Goal: Information Seeking & Learning: Understand process/instructions

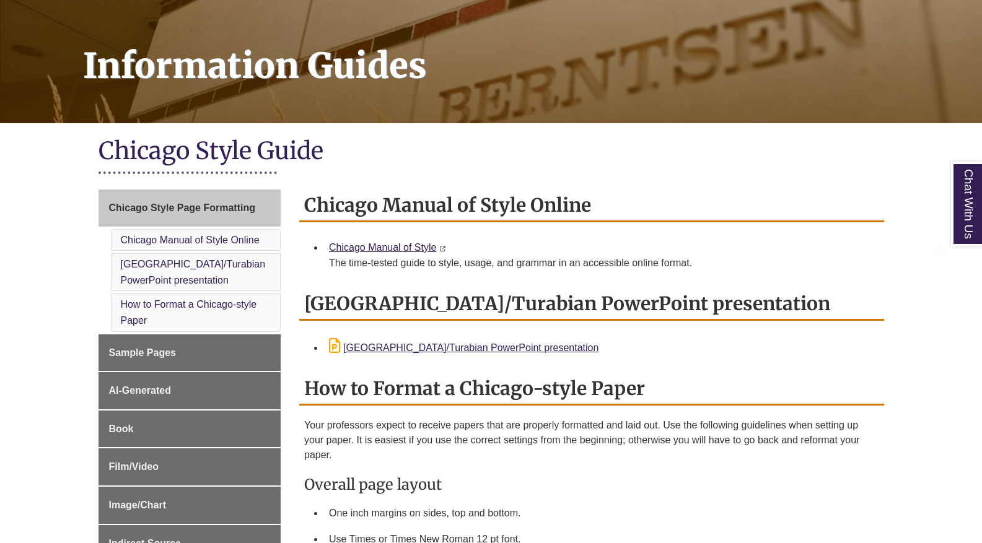
scroll to position [186, 0]
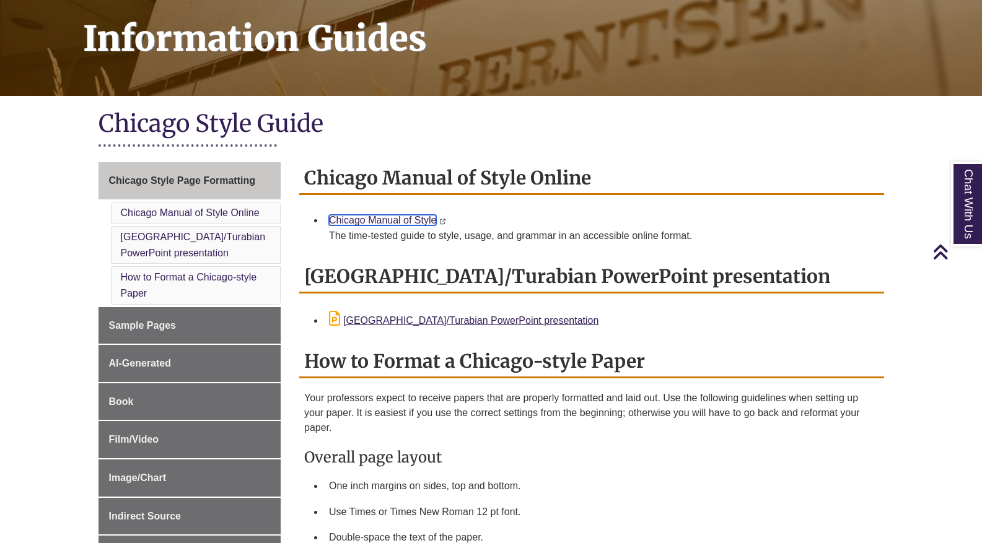
click at [418, 223] on link "Chicago Manual of Style" at bounding box center [382, 220] width 107 height 11
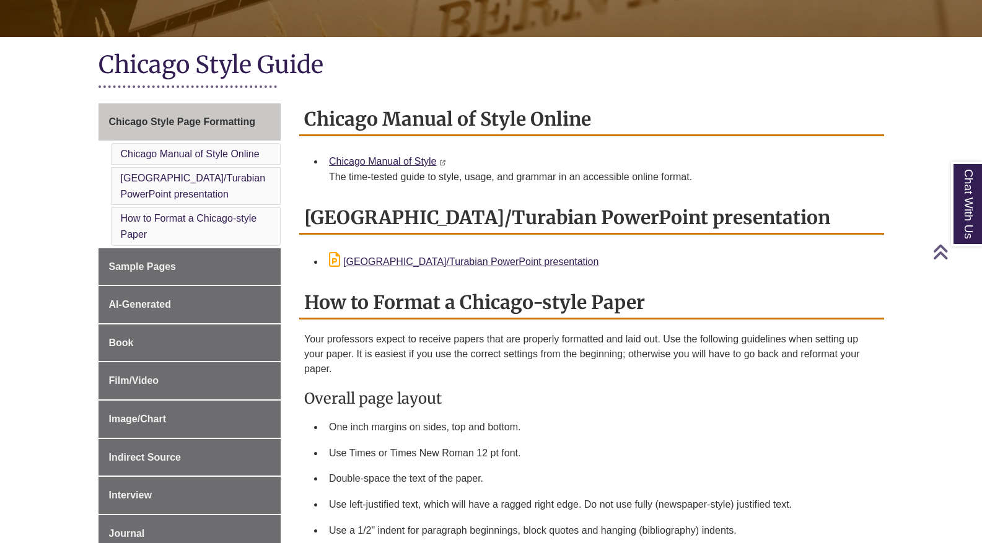
scroll to position [310, 0]
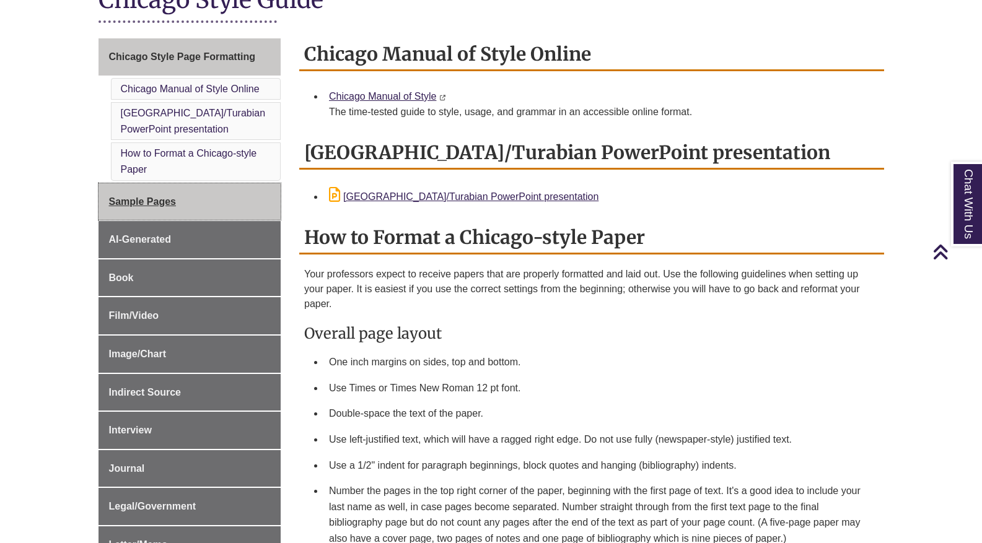
click at [226, 202] on link "Sample Pages" at bounding box center [190, 201] width 183 height 37
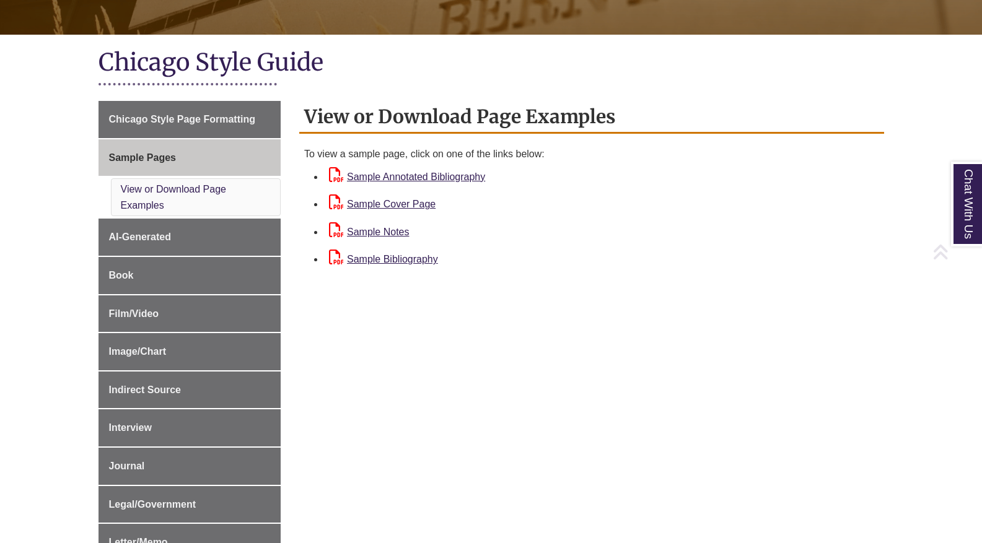
scroll to position [248, 0]
click at [448, 174] on link "Sample Annotated Bibliography" at bounding box center [407, 176] width 156 height 11
